Goal: Check status: Check status

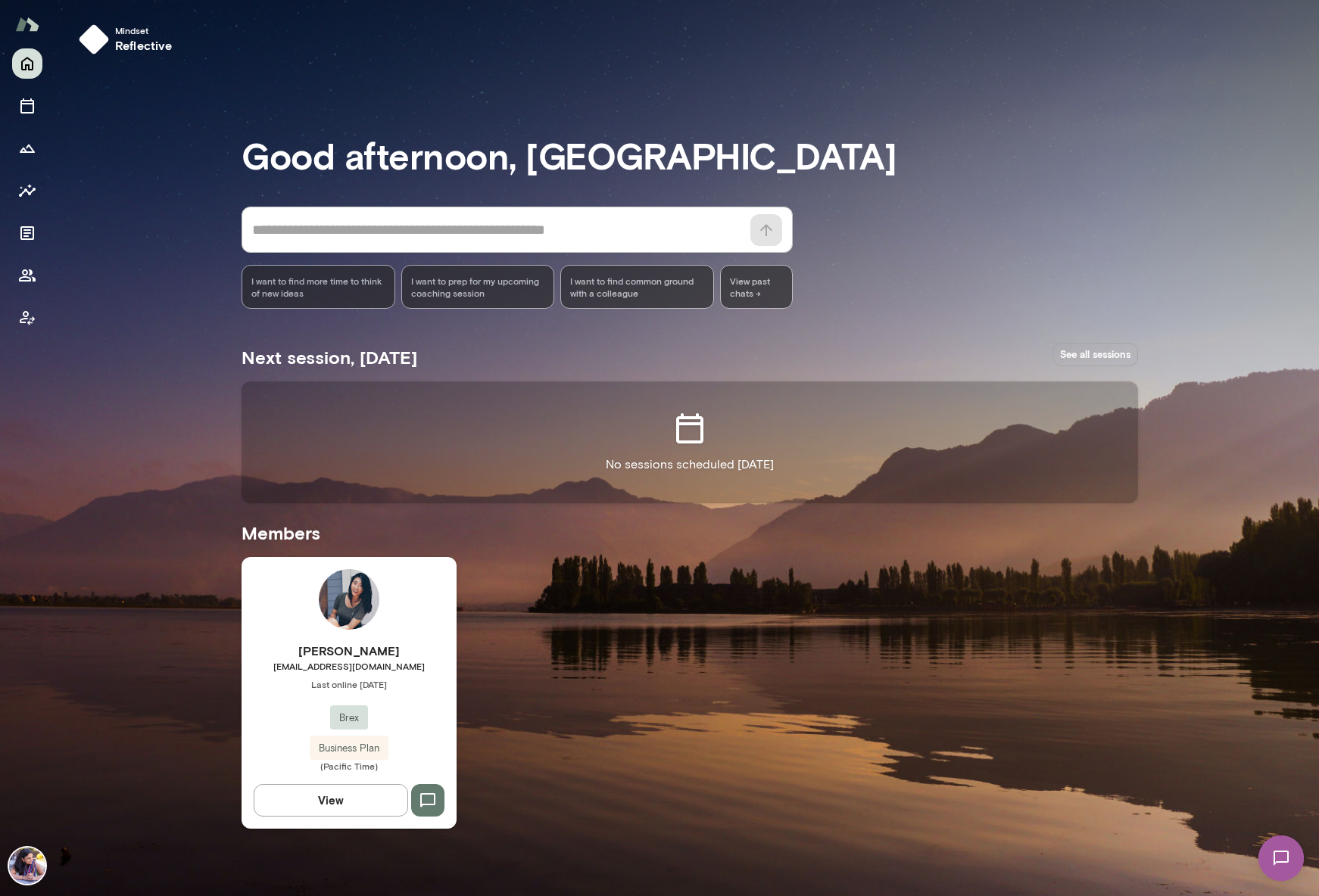
click at [1131, 346] on link "See all sessions" at bounding box center [1094, 355] width 85 height 24
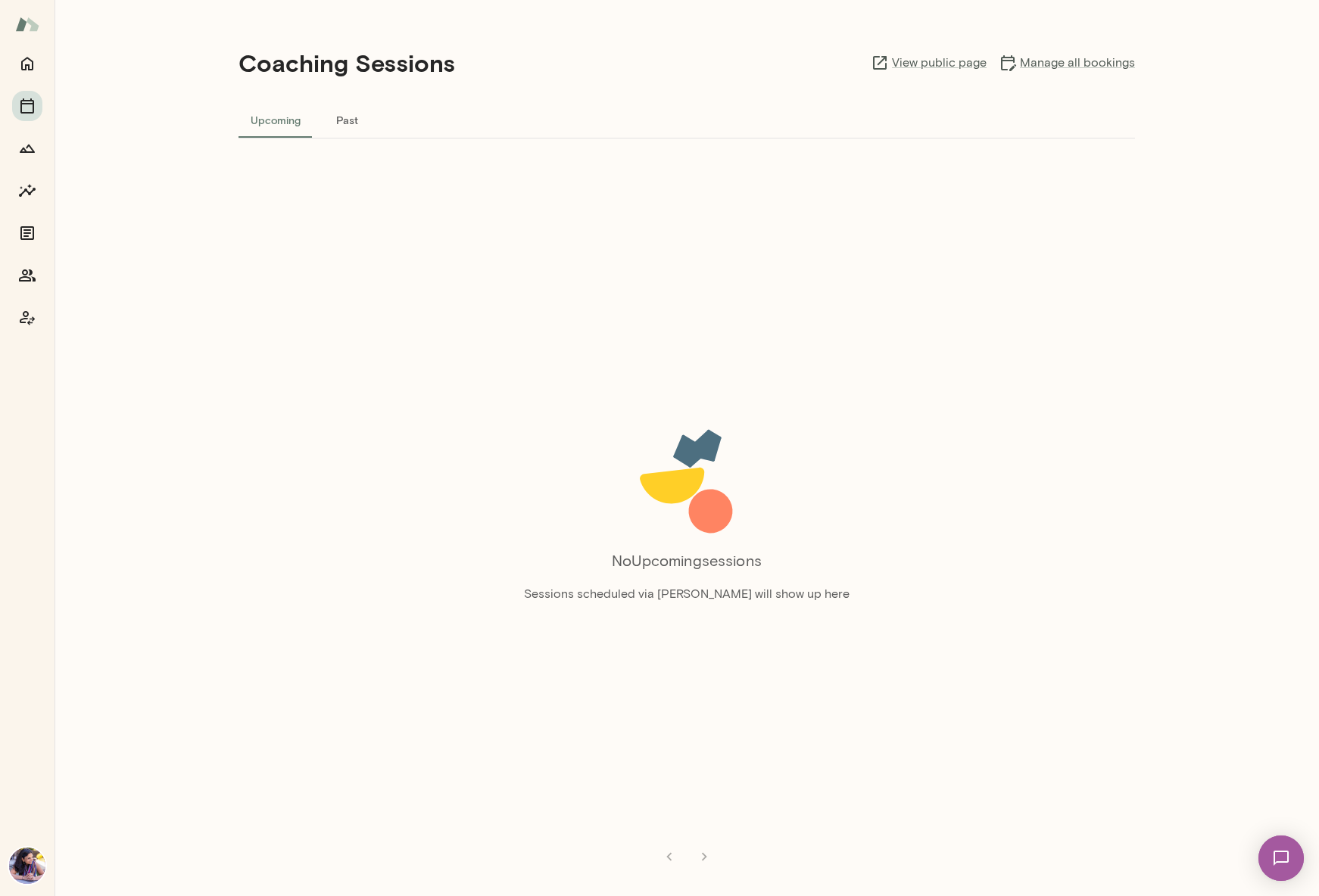
click at [342, 117] on button "Past" at bounding box center [346, 120] width 68 height 36
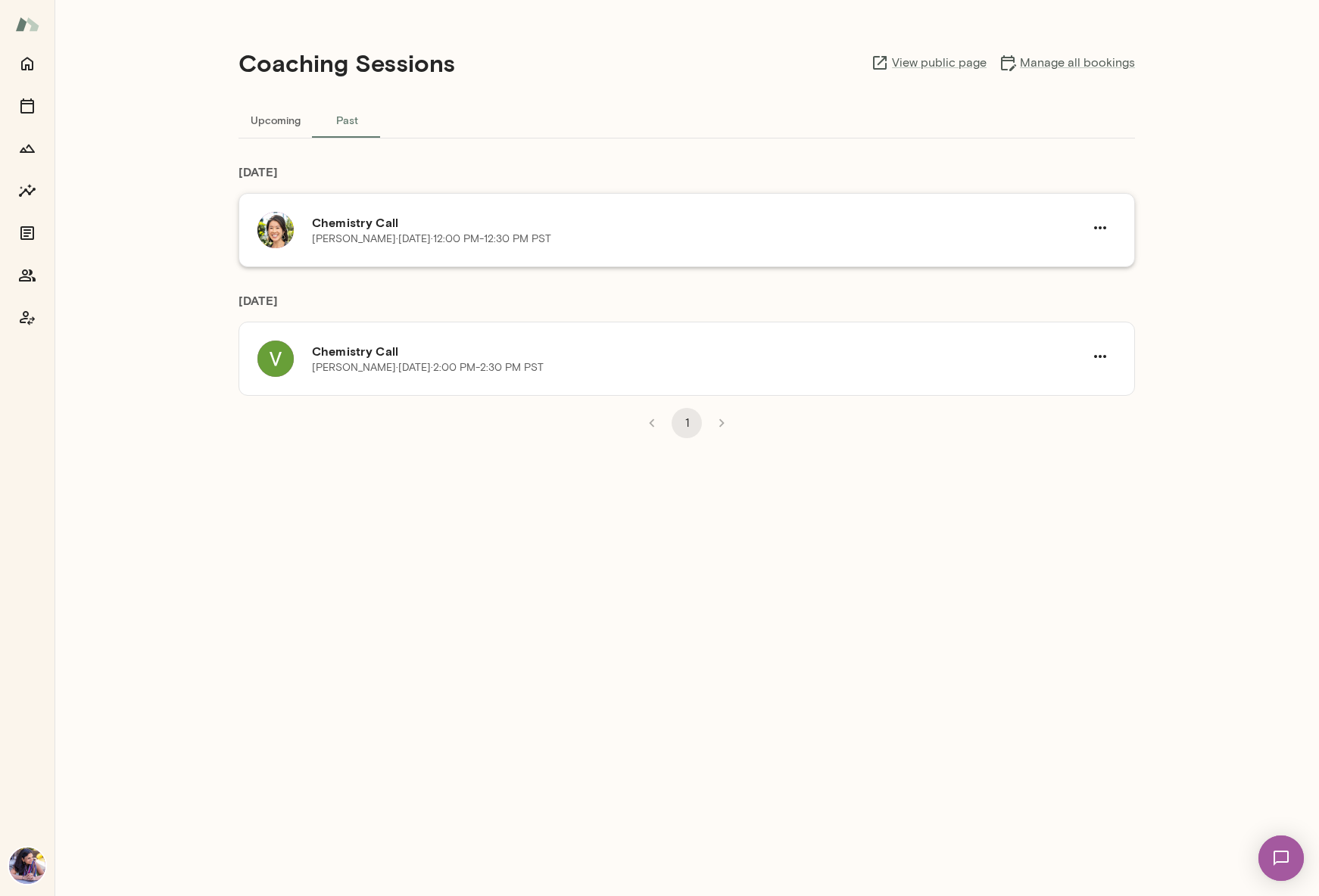
click at [501, 256] on div "Chemistry Call [PERSON_NAME][DATE] · 12:00 PM-12:30 PM PST" at bounding box center [686, 230] width 896 height 75
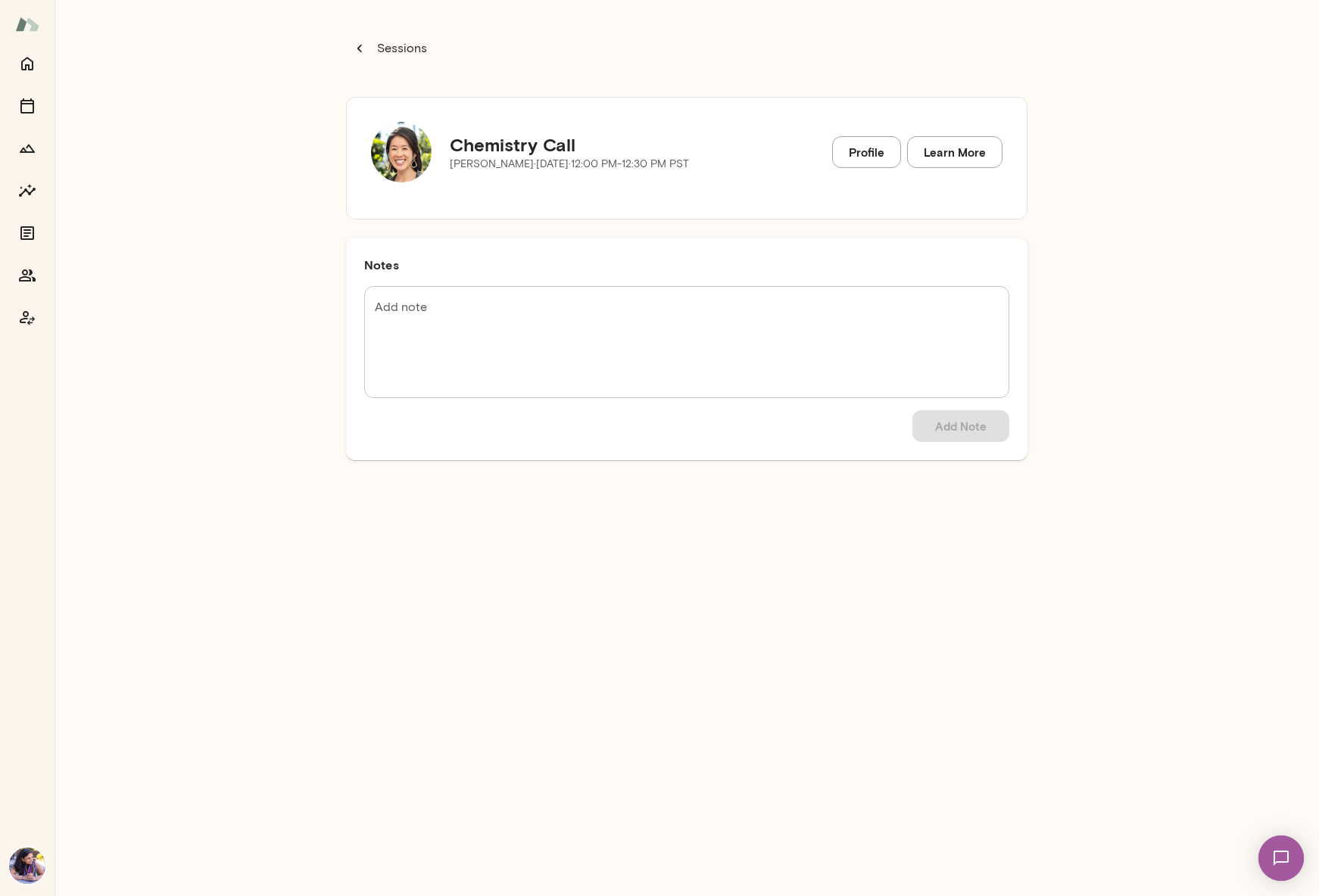
click at [378, 42] on p "Sessions" at bounding box center [400, 48] width 53 height 18
